Goal: Information Seeking & Learning: Learn about a topic

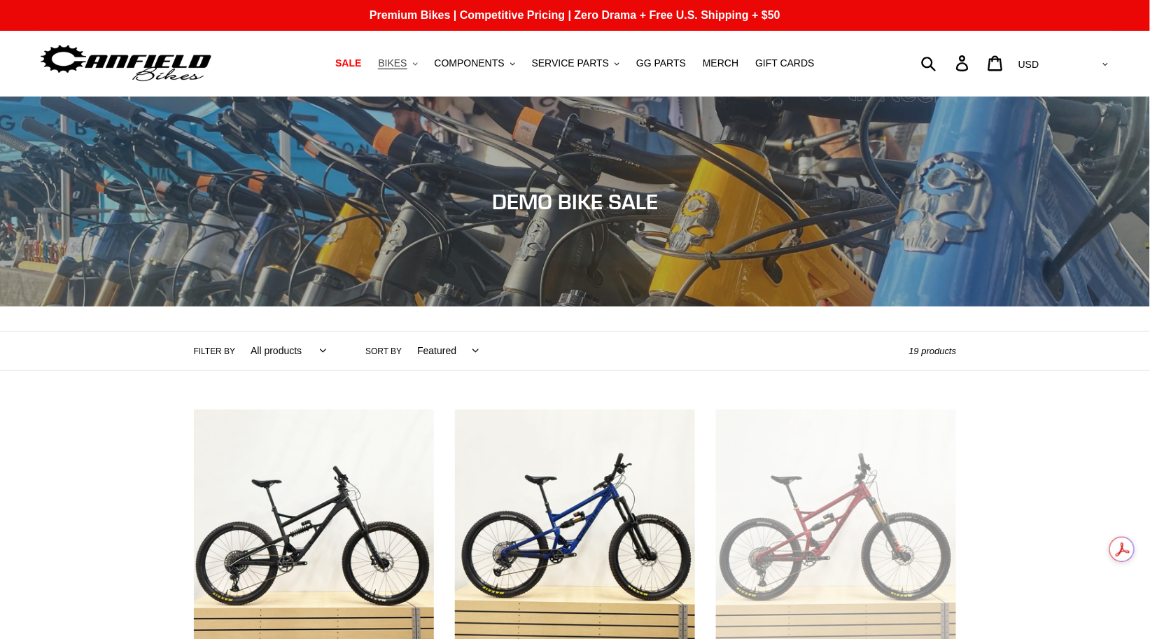
click at [418, 65] on icon ".cls-1{fill:#231f20}" at bounding box center [415, 64] width 5 height 5
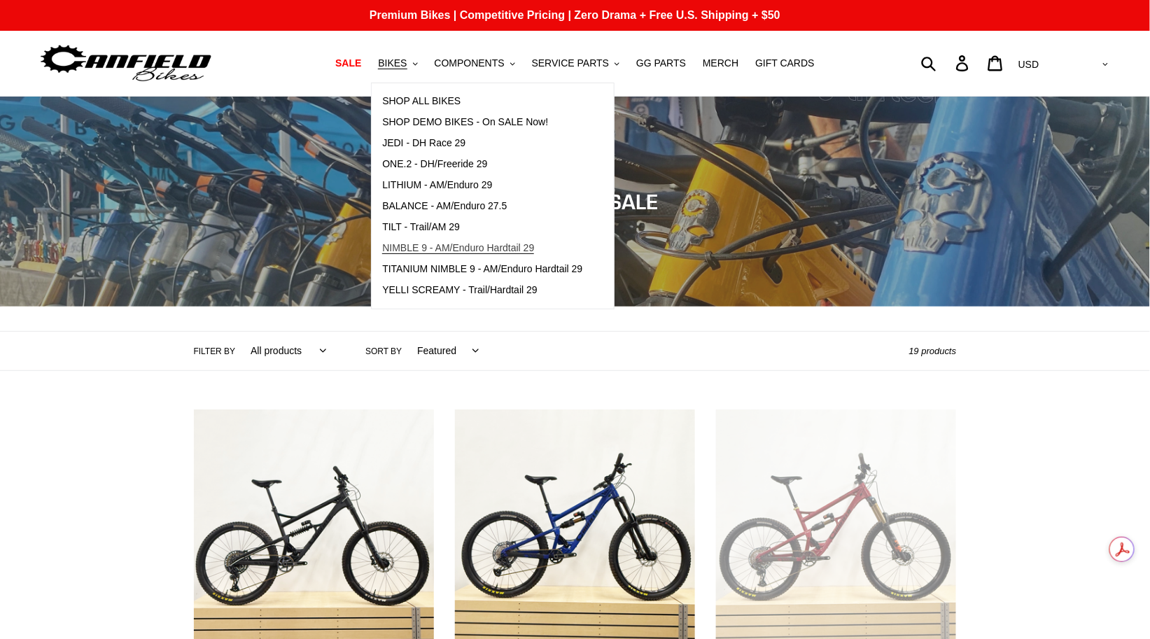
click at [431, 243] on span "NIMBLE 9 - AM/Enduro Hardtail 29" at bounding box center [458, 248] width 152 height 12
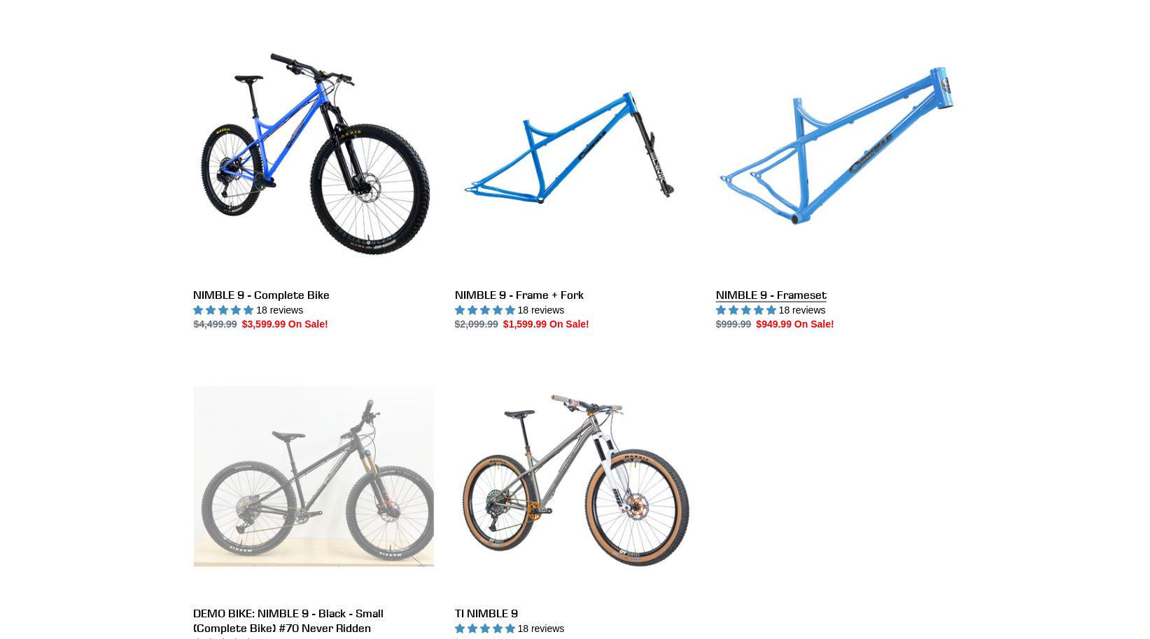
scroll to position [377, 0]
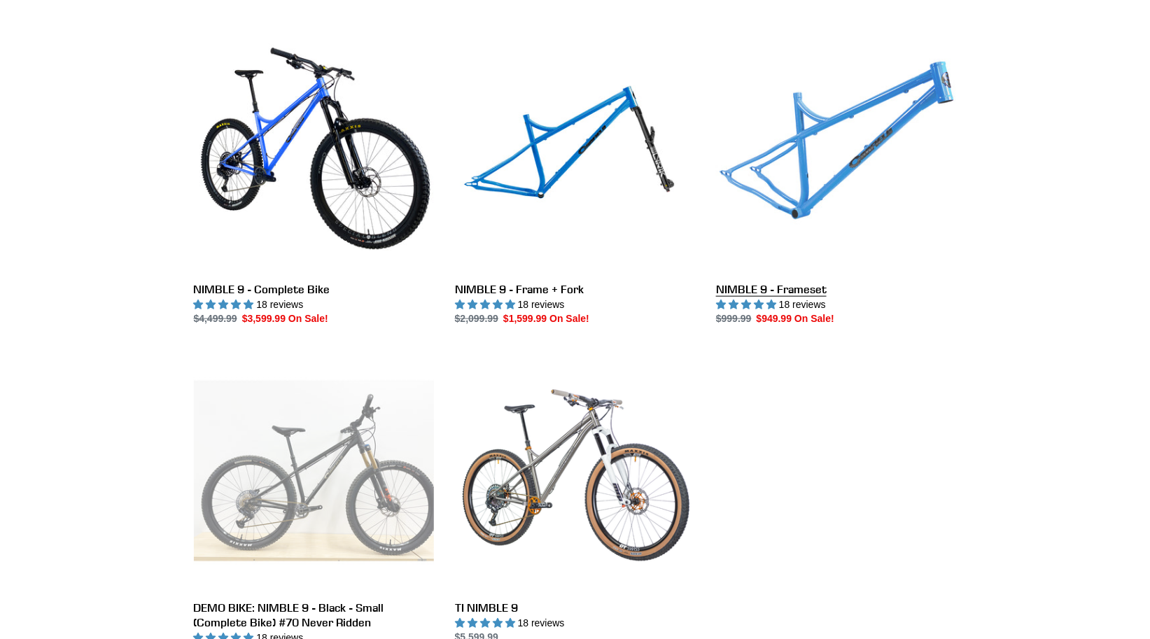
click at [785, 176] on link "NIMBLE 9 - Frameset" at bounding box center [836, 179] width 240 height 295
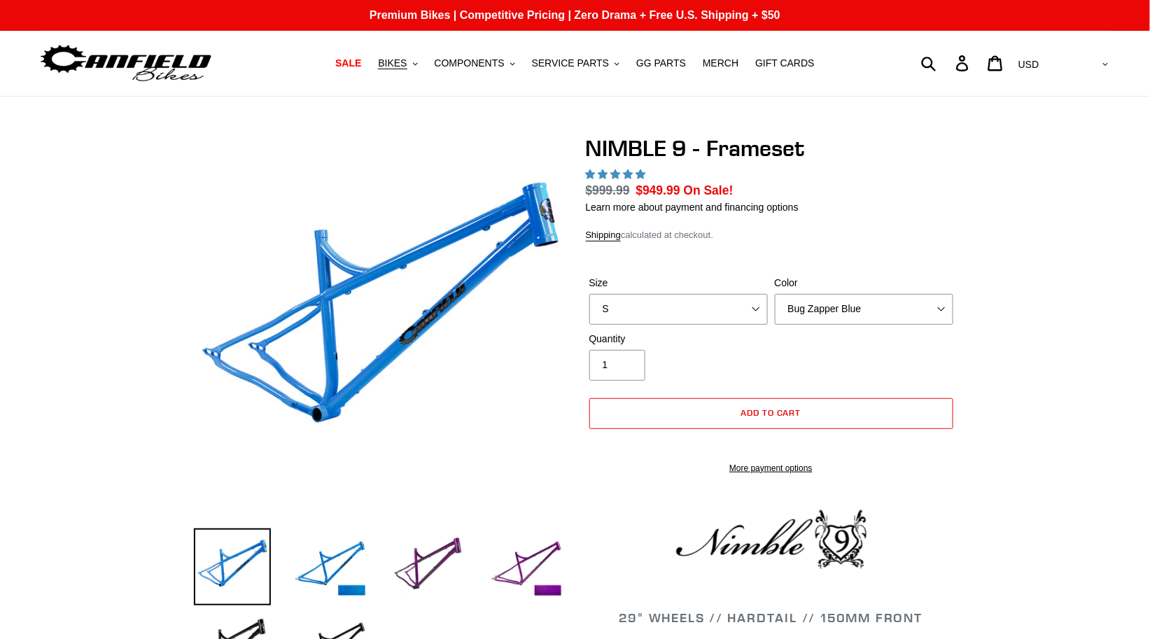
select select "highest-rating"
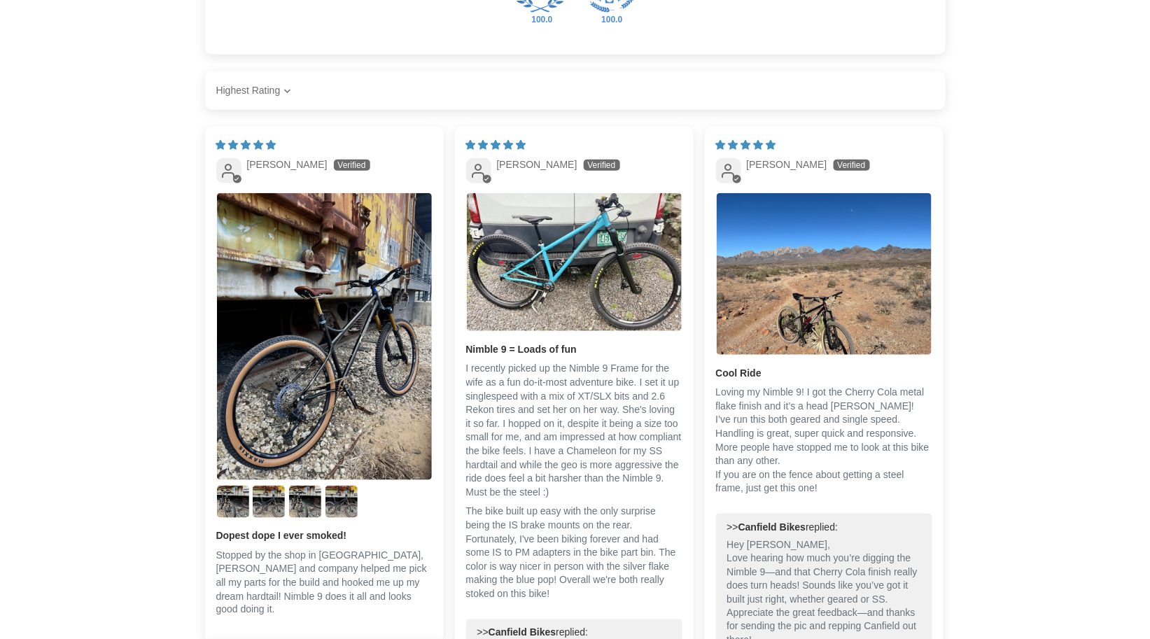
scroll to position [2179, 0]
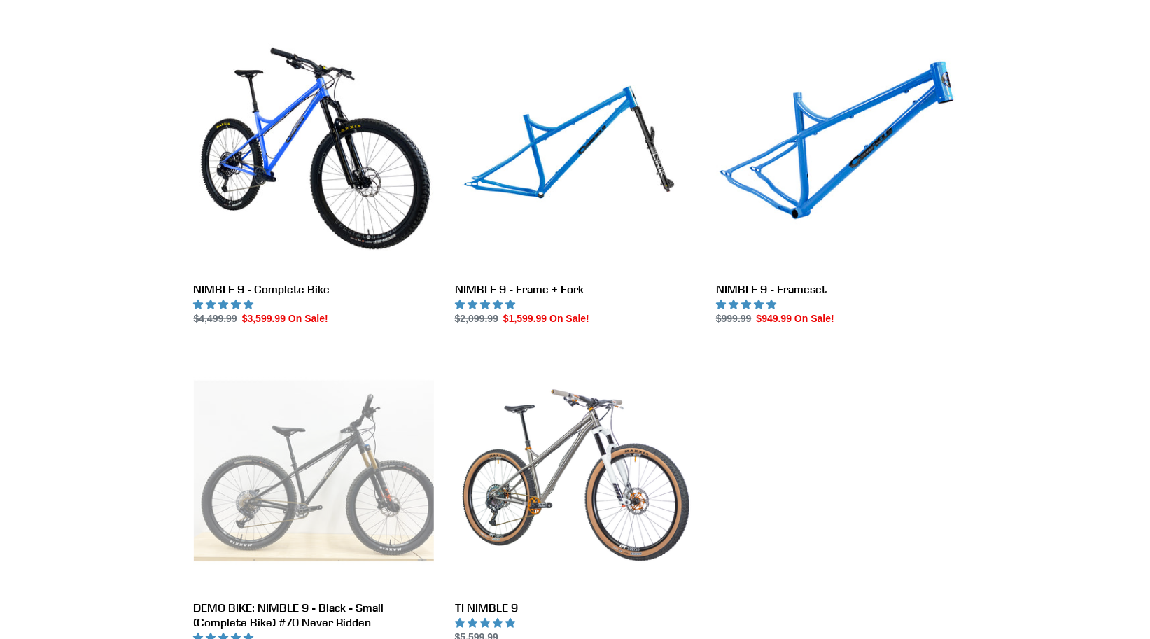
scroll to position [377, 0]
